Goal: Task Accomplishment & Management: Manage account settings

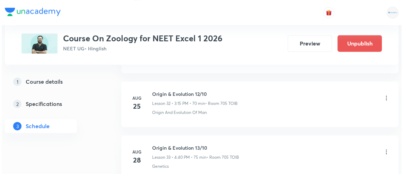
scroll to position [2198, 0]
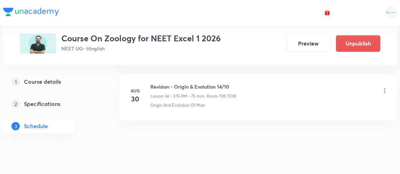
click at [383, 87] on icon at bounding box center [384, 90] width 7 height 7
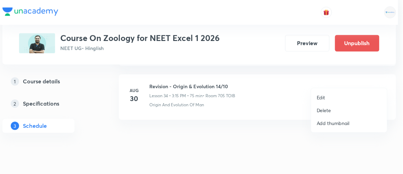
click at [320, 98] on p "Edit" at bounding box center [321, 97] width 9 height 7
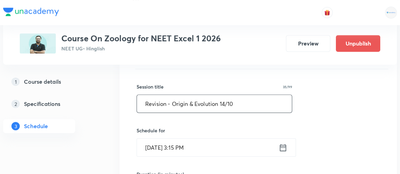
scroll to position [1887, 0]
click at [225, 95] on input "Revision - Origin & Evolution 14/10" at bounding box center [214, 104] width 155 height 18
click at [225, 95] on input "Human Health & Disease 1/10" at bounding box center [214, 104] width 155 height 18
type input "Human Health & Disease 1/8"
click at [283, 142] on icon at bounding box center [282, 147] width 9 height 10
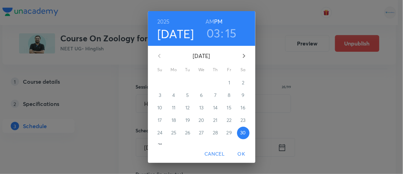
click at [242, 54] on icon "button" at bounding box center [244, 56] width 8 height 8
click at [173, 82] on span "1" at bounding box center [174, 82] width 12 height 7
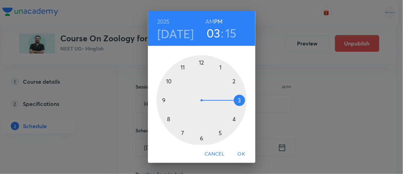
click at [244, 154] on span "OK" at bounding box center [241, 153] width 17 height 9
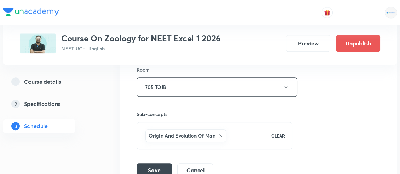
scroll to position [2082, 0]
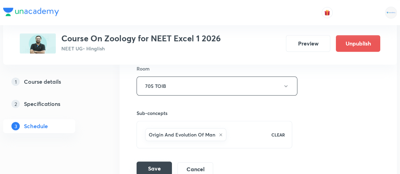
click at [159, 161] on button "Save" at bounding box center [153, 168] width 35 height 14
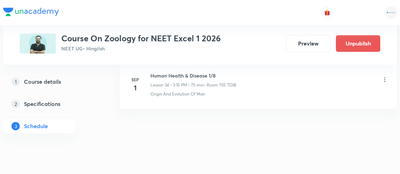
scroll to position [1882, 0]
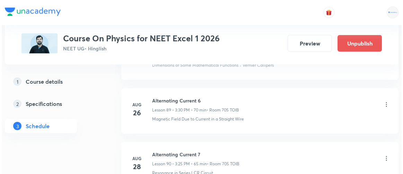
scroll to position [5299, 0]
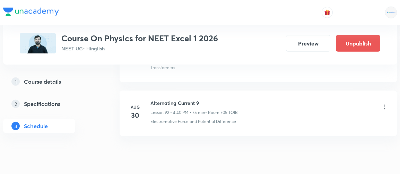
click at [384, 103] on icon at bounding box center [384, 106] width 7 height 7
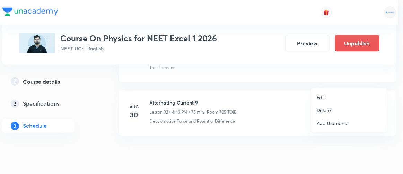
click at [320, 97] on p "Edit" at bounding box center [321, 97] width 9 height 7
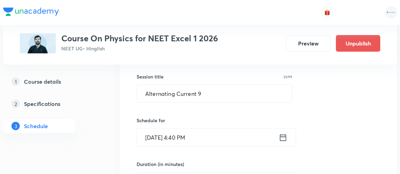
scroll to position [5013, 0]
click at [284, 134] on icon at bounding box center [283, 137] width 6 height 7
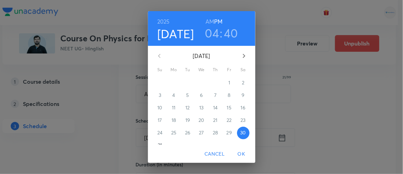
click at [240, 57] on icon "button" at bounding box center [244, 56] width 8 height 8
click at [170, 83] on span "1" at bounding box center [174, 82] width 12 height 7
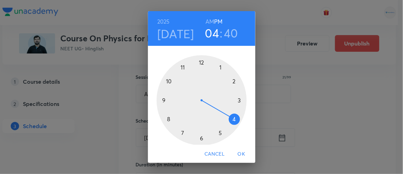
click at [244, 153] on span "OK" at bounding box center [241, 153] width 17 height 9
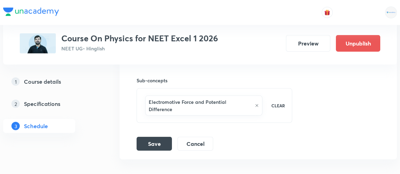
scroll to position [5231, 0]
click at [147, 135] on button "Save" at bounding box center [153, 142] width 35 height 14
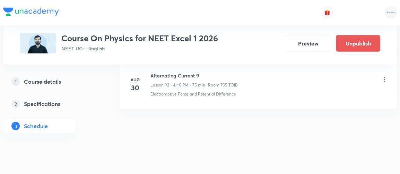
scroll to position [4982, 0]
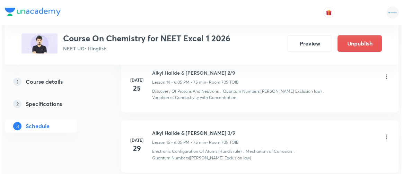
scroll to position [2270, 0]
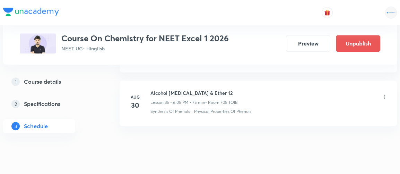
click at [384, 94] on icon at bounding box center [384, 96] width 1 height 5
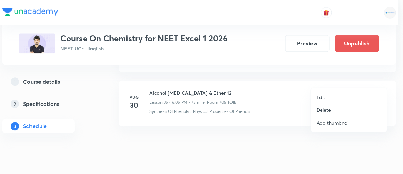
click at [321, 95] on p "Edit" at bounding box center [321, 96] width 9 height 7
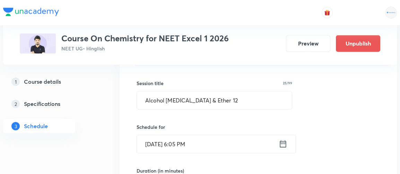
scroll to position [1969, 0]
click at [283, 138] on icon at bounding box center [282, 143] width 9 height 10
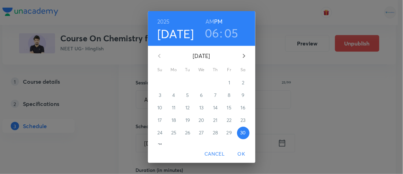
click at [242, 56] on icon "button" at bounding box center [244, 56] width 8 height 8
click at [169, 83] on span "1" at bounding box center [174, 82] width 12 height 7
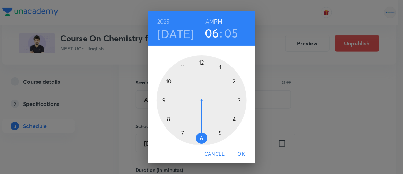
click at [244, 153] on span "OK" at bounding box center [241, 153] width 17 height 9
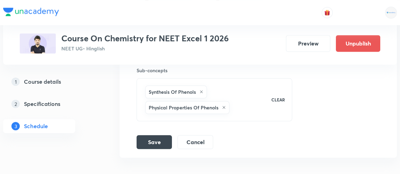
scroll to position [2209, 0]
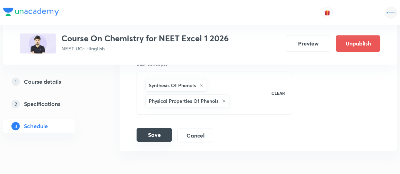
click at [159, 127] on button "Save" at bounding box center [153, 134] width 35 height 14
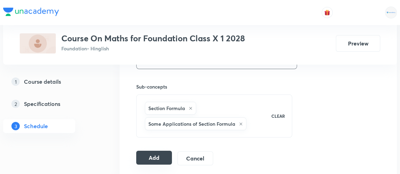
click at [155, 155] on button "Add" at bounding box center [154, 157] width 36 height 14
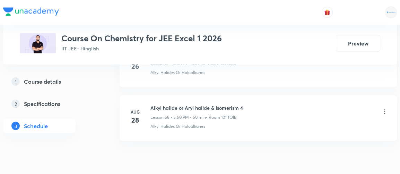
scroll to position [3473, 0]
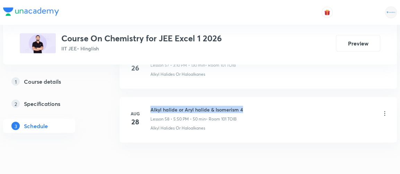
drag, startPoint x: 151, startPoint y: 91, endPoint x: 242, endPoint y: 92, distance: 91.1
click at [242, 106] on h6 "Alkyl halide or Aryl halide & Isomerism 4" at bounding box center [196, 109] width 92 height 7
copy h6 "Alkyl halide or Aryl halide & Isomerism 4"
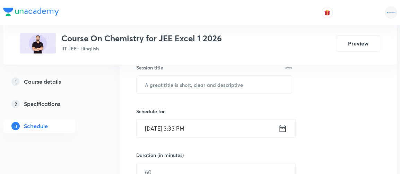
scroll to position [130, 0]
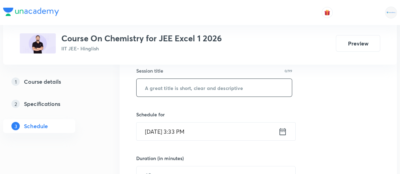
click at [147, 86] on input "text" at bounding box center [213, 88] width 155 height 18
paste input "Alkyl halide or Aryl halide & Isomerism 4"
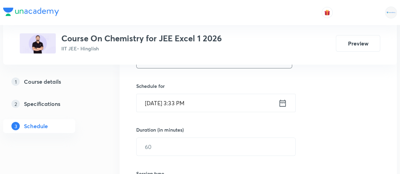
scroll to position [160, 0]
type input "Alkyl halide or Aryl halide & Isomerism 5"
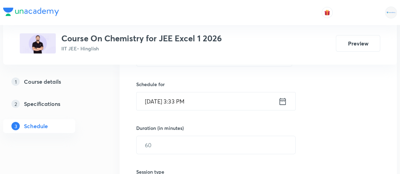
click at [283, 100] on icon at bounding box center [283, 100] width 6 height 7
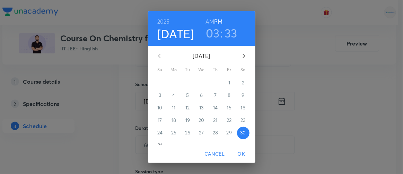
click at [215, 28] on h3 "03" at bounding box center [213, 33] width 14 height 15
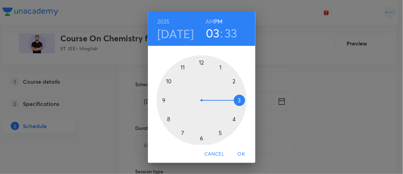
click at [231, 118] on div at bounding box center [202, 100] width 90 height 90
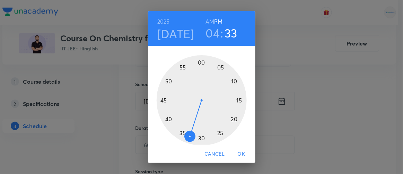
click at [199, 61] on div at bounding box center [202, 100] width 90 height 90
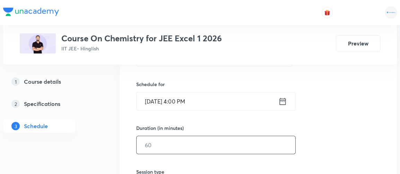
click at [176, 143] on input "text" at bounding box center [215, 145] width 159 height 18
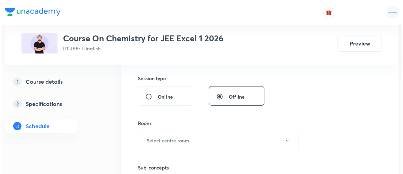
scroll to position [254, 0]
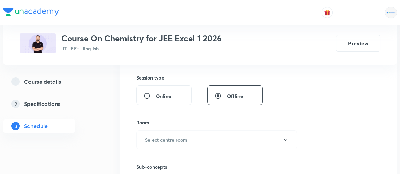
type input "130"
click at [176, 143] on button "Select centre room" at bounding box center [216, 139] width 161 height 19
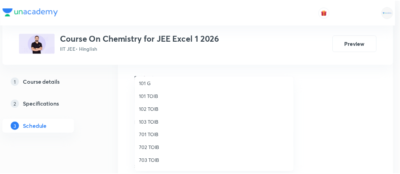
scroll to position [15, 0]
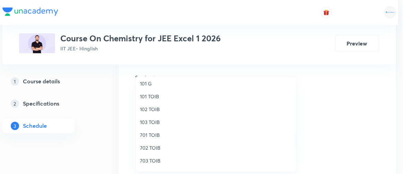
click at [154, 107] on span "102 TOIB" at bounding box center [216, 108] width 152 height 7
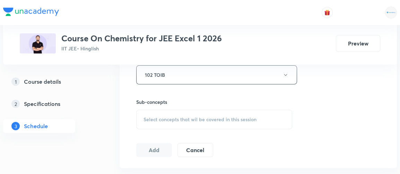
scroll to position [334, 0]
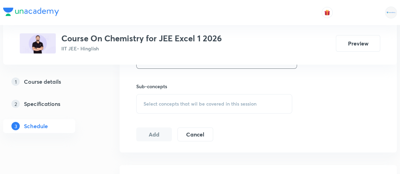
click at [213, 101] on span "Select concepts that wil be covered in this session" at bounding box center [199, 104] width 113 height 6
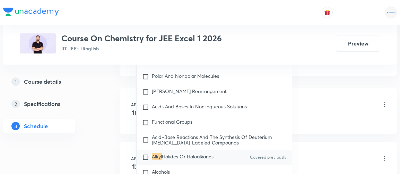
scroll to position [412, 0]
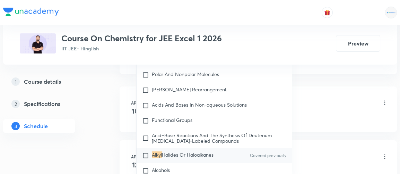
type input "alkyl"
click at [144, 152] on input "checkbox" at bounding box center [147, 155] width 10 height 7
checkbox input "true"
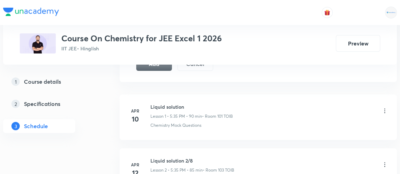
scroll to position [360, 0]
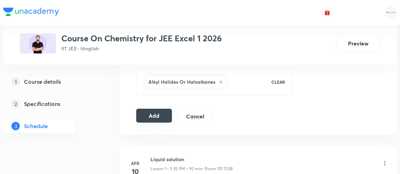
click at [156, 115] on button "Add" at bounding box center [154, 115] width 36 height 14
click at [157, 114] on button "Add" at bounding box center [154, 115] width 36 height 14
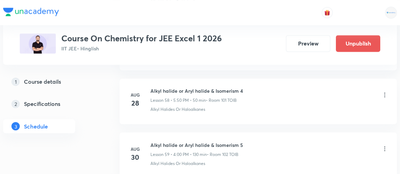
scroll to position [3174, 0]
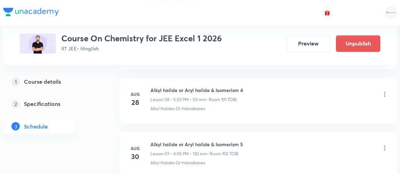
click at [384, 144] on icon at bounding box center [384, 147] width 7 height 7
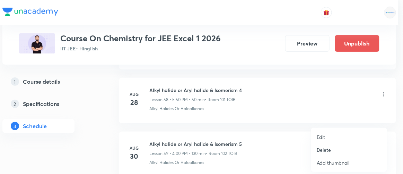
click at [322, 136] on p "Edit" at bounding box center [321, 136] width 9 height 7
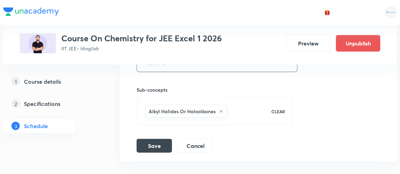
scroll to position [3456, 0]
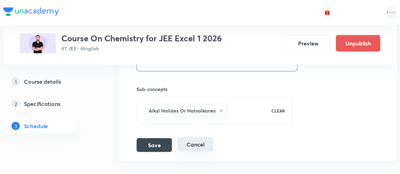
click at [201, 137] on button "Cancel" at bounding box center [195, 144] width 36 height 14
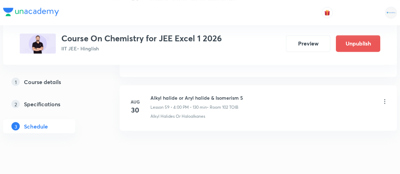
scroll to position [3219, 0]
click at [385, 99] on icon at bounding box center [384, 102] width 7 height 7
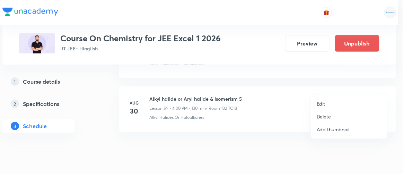
click at [323, 118] on p "Delete" at bounding box center [324, 116] width 15 height 7
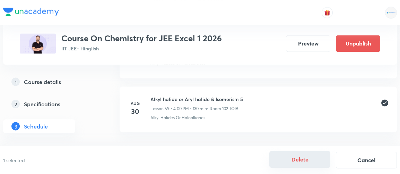
click at [301, 162] on button "Delete" at bounding box center [299, 159] width 61 height 17
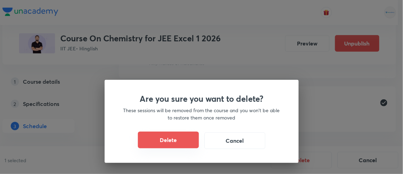
click at [175, 142] on button "Delete" at bounding box center [168, 139] width 61 height 17
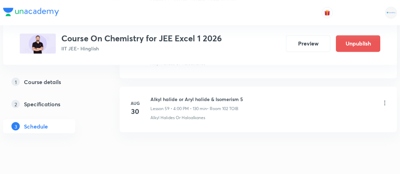
scroll to position [3172, 0]
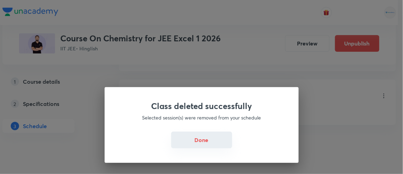
click at [201, 140] on button "Done" at bounding box center [201, 139] width 61 height 17
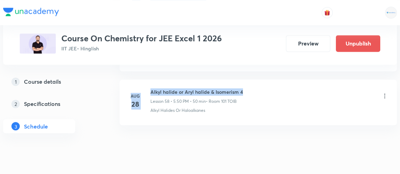
drag, startPoint x: 150, startPoint y: 75, endPoint x: 259, endPoint y: 78, distance: 108.8
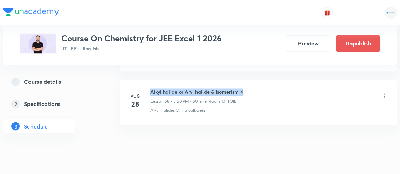
drag, startPoint x: 150, startPoint y: 76, endPoint x: 252, endPoint y: 72, distance: 101.6
click at [252, 88] on div "Alkyl halide or Aryl halide & Isomerism 4 Lesson 58 • 5:50 PM • 50 min • Room 1…" at bounding box center [269, 96] width 238 height 16
copy h6 "Alkyl halide or Aryl halide & Isomerism 4"
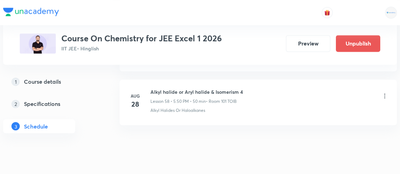
drag, startPoint x: 277, startPoint y: 89, endPoint x: 217, endPoint y: 119, distance: 67.1
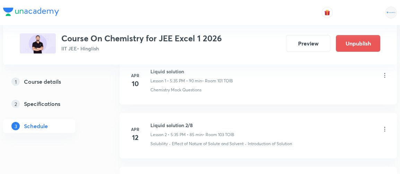
scroll to position [0, 0]
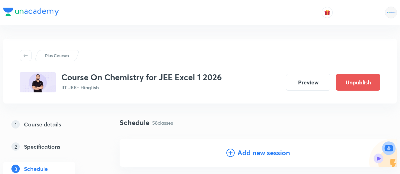
click at [274, 154] on h4 "Add new session" at bounding box center [263, 152] width 53 height 10
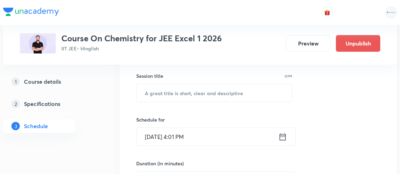
scroll to position [124, 0]
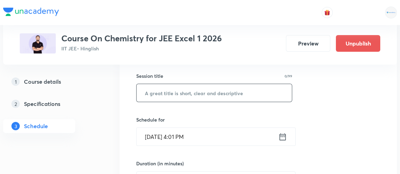
click at [226, 94] on input "text" at bounding box center [213, 93] width 155 height 18
paste input "Alkyl halide or Aryl halide & Isomerism 4"
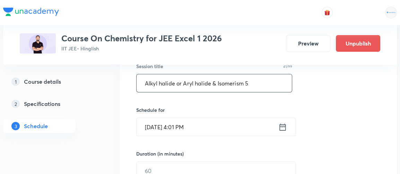
scroll to position [134, 0]
type input "Alkyl halide or Aryl halide & Isomerism 5"
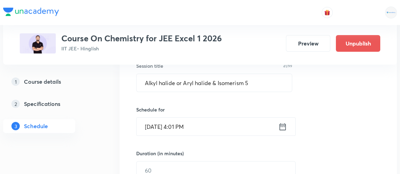
click at [282, 126] on icon at bounding box center [282, 127] width 9 height 10
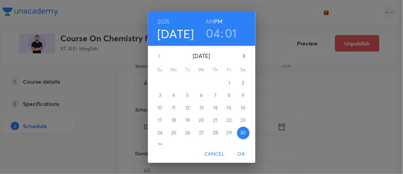
click at [225, 34] on h3 "01" at bounding box center [231, 33] width 12 height 15
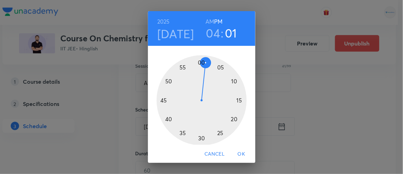
click at [219, 67] on div at bounding box center [202, 100] width 90 height 90
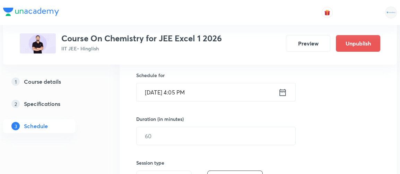
scroll to position [172, 0]
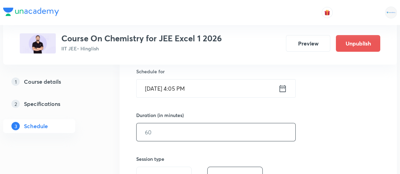
click at [171, 130] on input "text" at bounding box center [215, 132] width 159 height 18
type input "9"
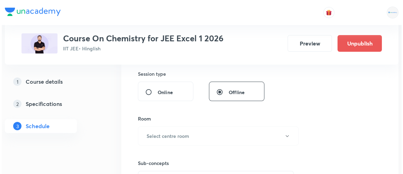
scroll to position [258, 0]
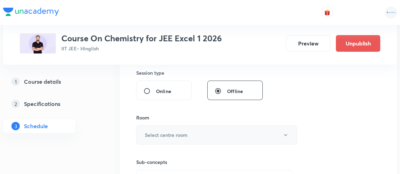
type input "130"
click at [166, 133] on h6 "Select centre room" at bounding box center [166, 134] width 43 height 7
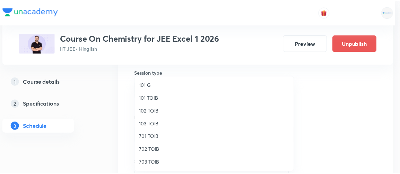
scroll to position [13, 0]
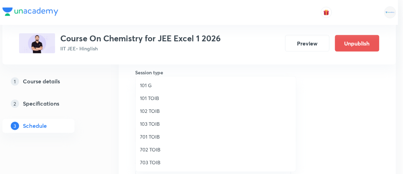
click at [150, 109] on span "102 TOIB" at bounding box center [216, 110] width 152 height 7
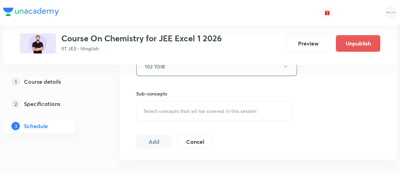
scroll to position [329, 0]
click at [186, 107] on span "Select concepts that wil be covered in this session" at bounding box center [199, 109] width 113 height 6
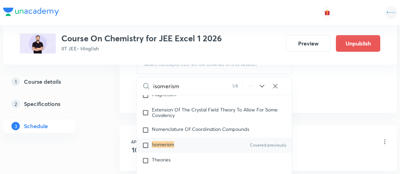
scroll to position [9391, 0]
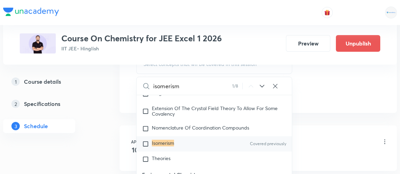
type input "isomerism"
click at [145, 140] on input "checkbox" at bounding box center [147, 143] width 10 height 7
checkbox input "true"
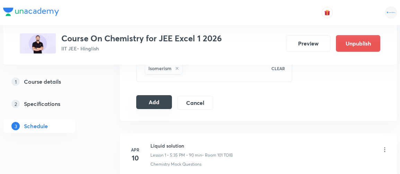
click at [163, 99] on button "Add" at bounding box center [154, 102] width 36 height 14
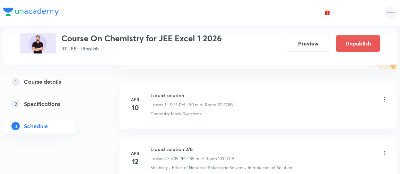
scroll to position [96, 0]
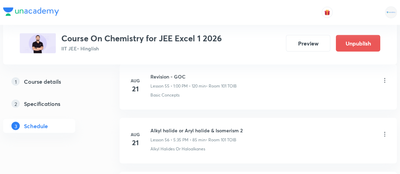
scroll to position [3542, 0]
